Goal: Task Accomplishment & Management: Manage account settings

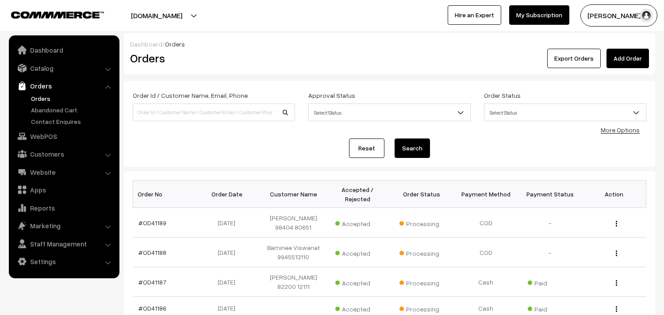
scroll to position [98, 0]
click at [38, 96] on link "Orders" at bounding box center [73, 98] width 88 height 9
click at [35, 93] on link "Orders" at bounding box center [63, 86] width 105 height 16
click at [37, 96] on link "Orders" at bounding box center [73, 98] width 88 height 9
click at [49, 98] on link "Orders" at bounding box center [73, 98] width 88 height 9
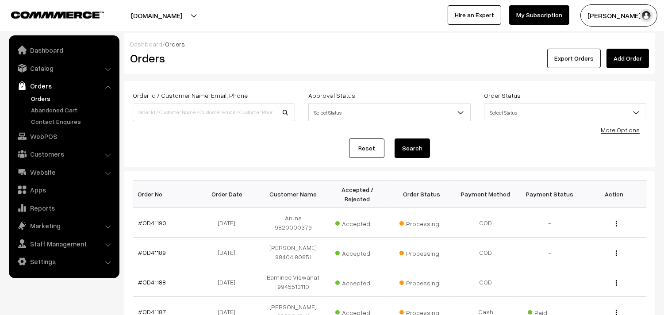
click at [32, 103] on ul "Orders" at bounding box center [64, 110] width 106 height 32
click at [37, 100] on link "Orders" at bounding box center [73, 98] width 88 height 9
